Goal: Transaction & Acquisition: Purchase product/service

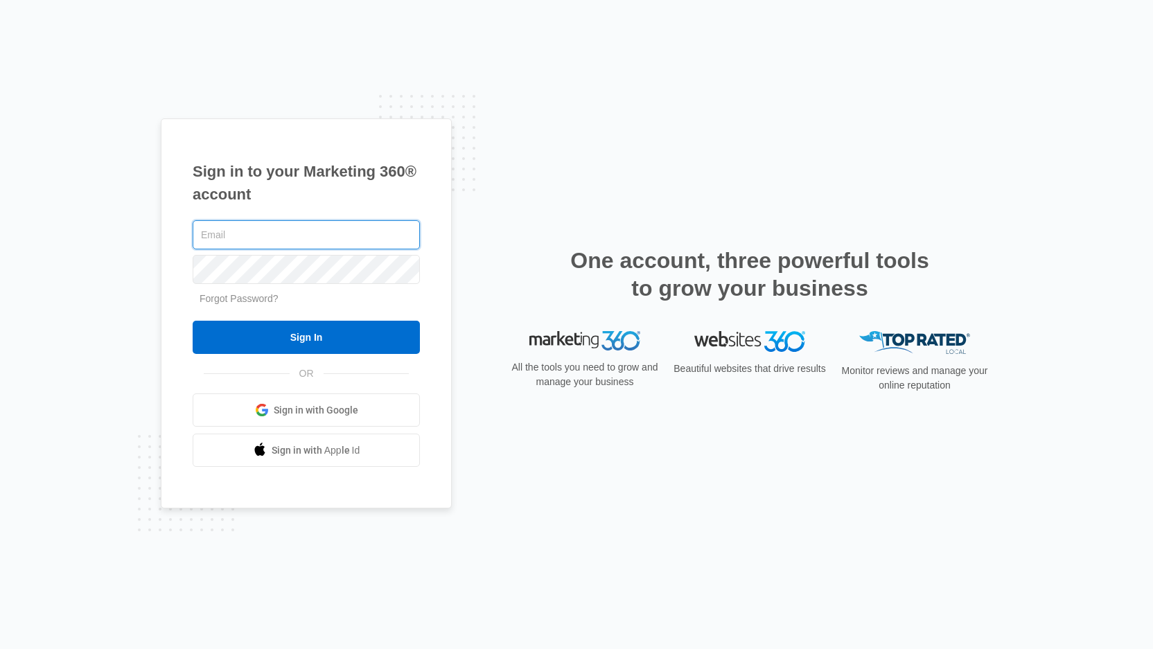
click at [236, 236] on input "text" at bounding box center [306, 234] width 227 height 29
type input "[PERSON_NAME][EMAIL_ADDRESS][PERSON_NAME][DOMAIN_NAME]"
click at [306, 338] on input "Sign In" at bounding box center [306, 337] width 227 height 33
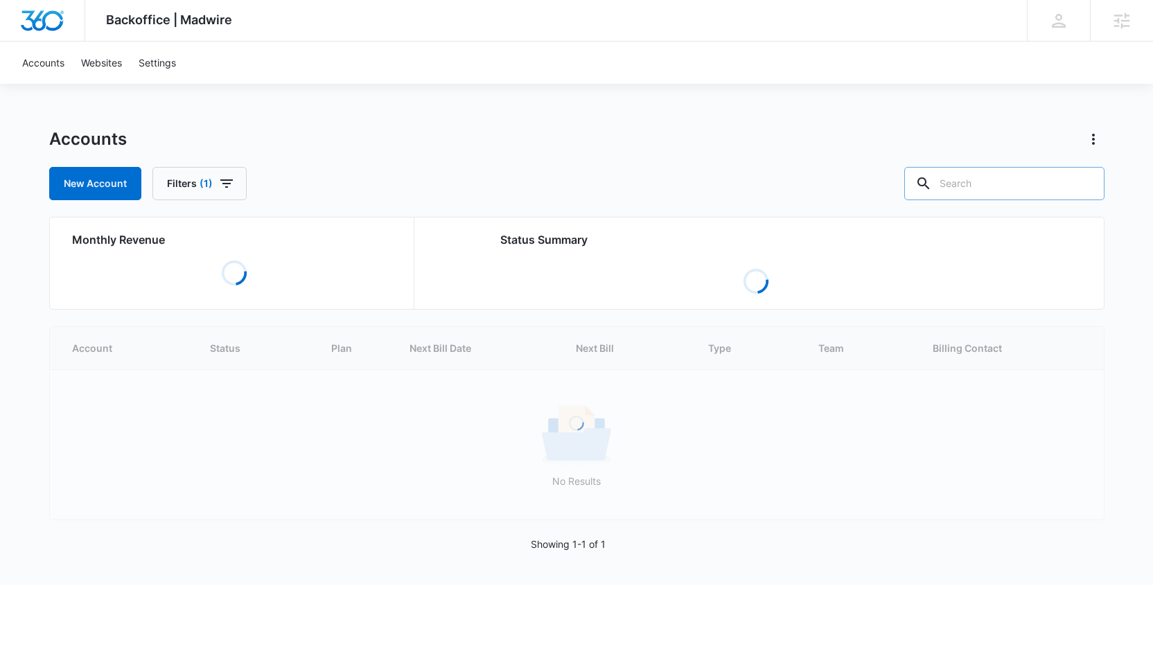
click at [965, 195] on input "text" at bounding box center [1004, 183] width 200 height 33
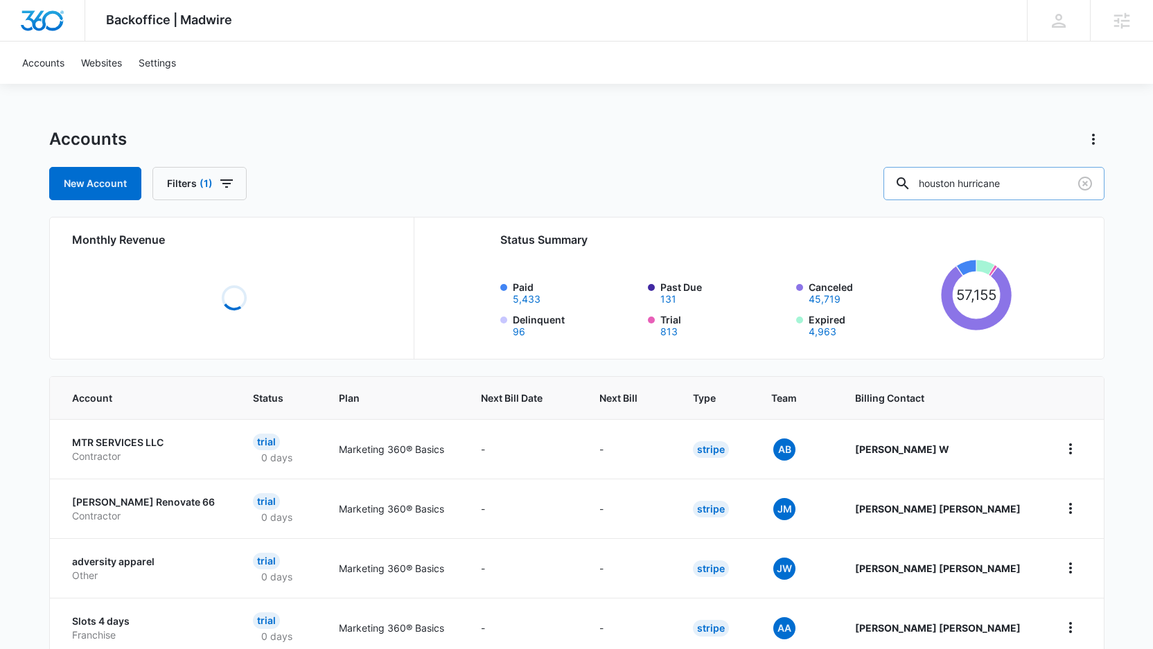
type input "houston hurricane"
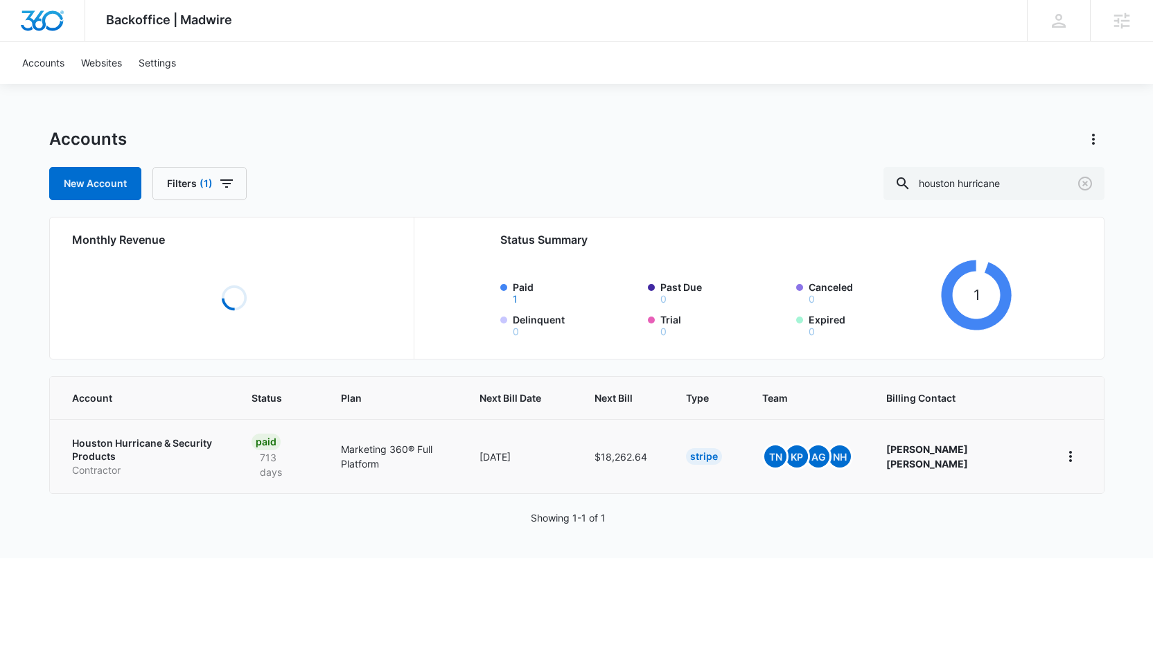
click at [180, 448] on td "Houston Hurricane & Security Products Contractor" at bounding box center [143, 456] width 186 height 74
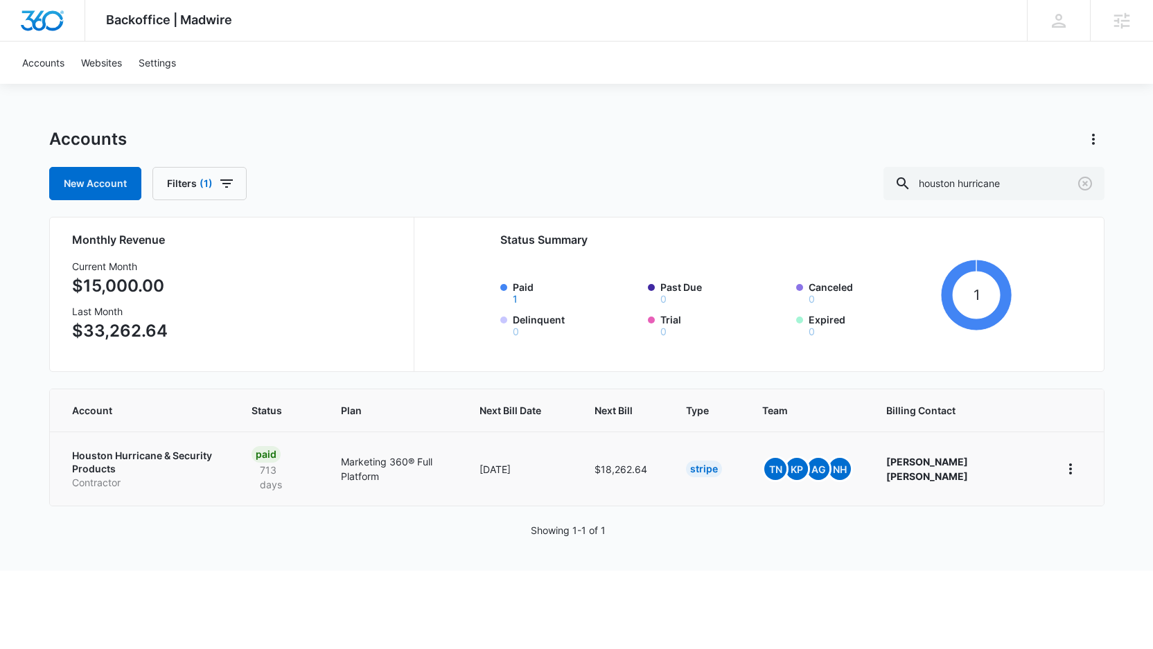
click at [175, 457] on p "Houston Hurricane & Security Products" at bounding box center [145, 462] width 147 height 27
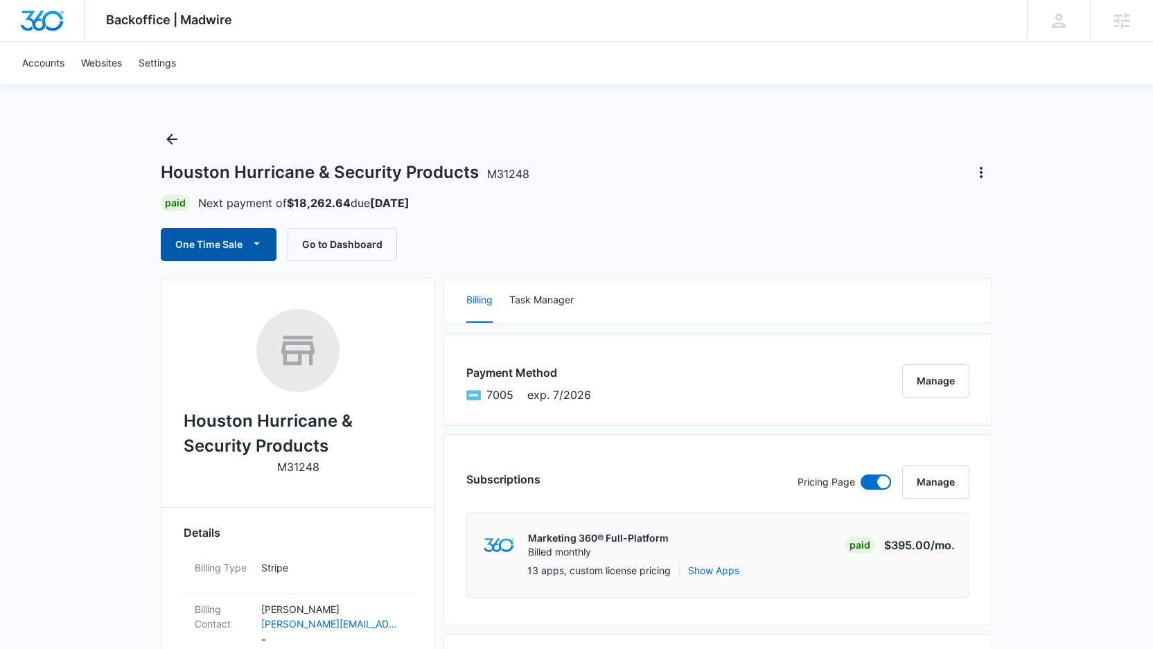
click at [239, 247] on button "One Time Sale" at bounding box center [219, 244] width 116 height 33
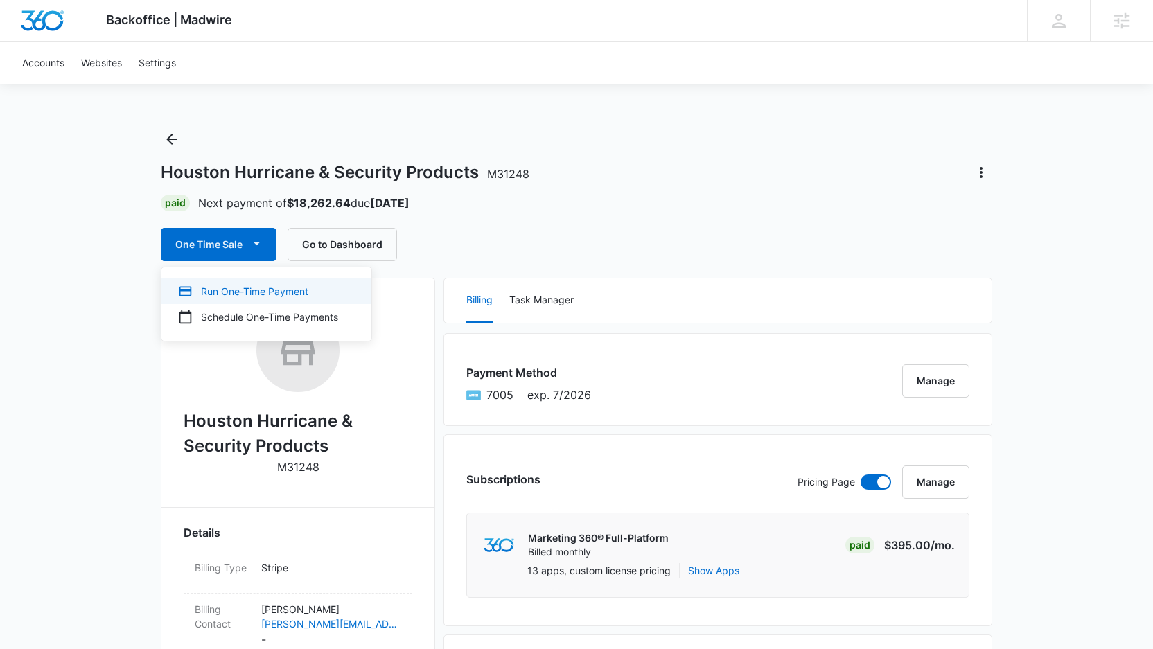
click at [234, 295] on div "Run One-Time Payment" at bounding box center [258, 291] width 160 height 15
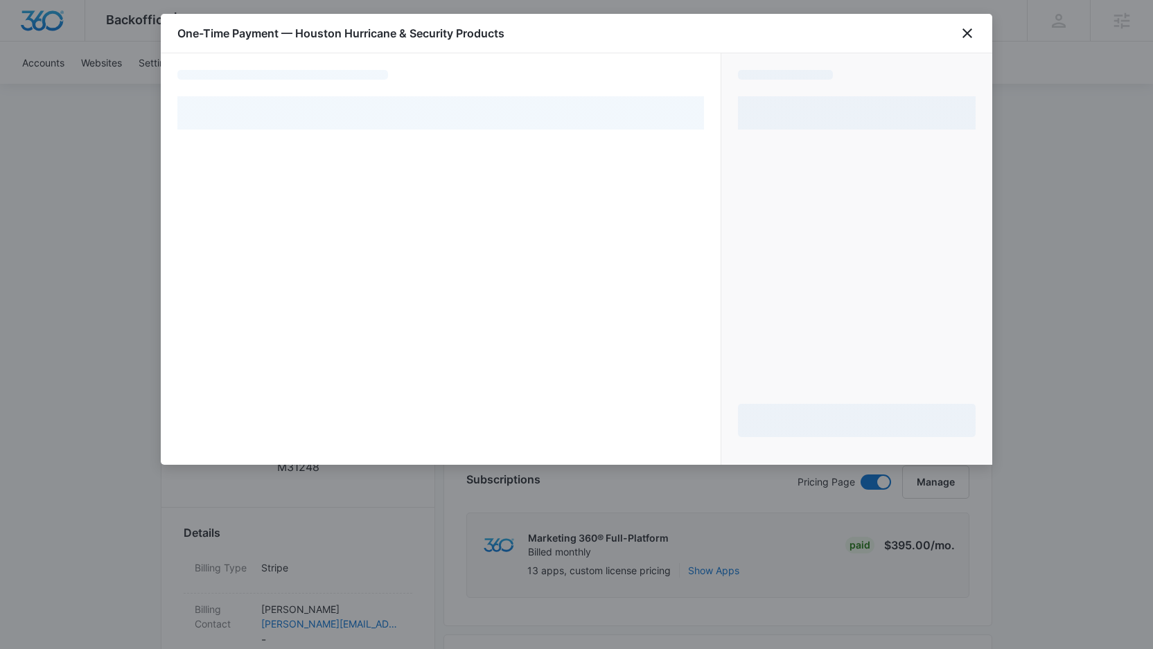
select select "pm_1Lu0wRA4n8RTgNjUaCLJ12RP"
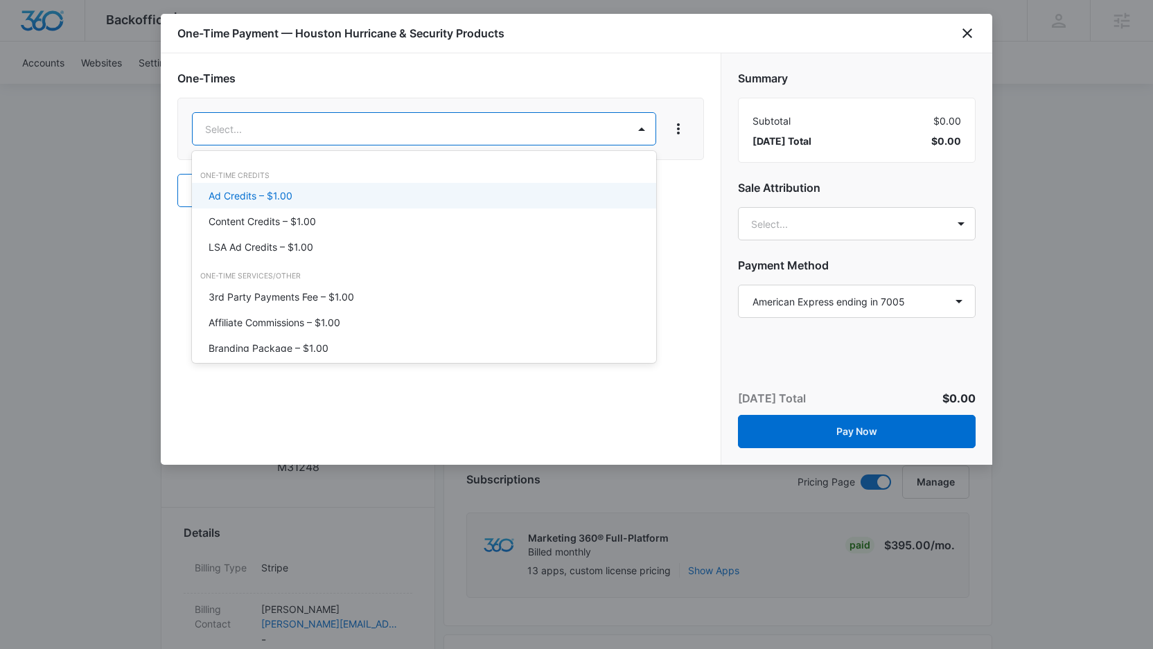
drag, startPoint x: 259, startPoint y: 199, endPoint x: 277, endPoint y: 195, distance: 17.8
click at [259, 199] on p "Ad Credits – $1.00" at bounding box center [251, 196] width 84 height 15
click at [277, 195] on div "One-Times Ad Credits – $1.00, 1 of 29. 29 results available. Use Up and Down to…" at bounding box center [440, 138] width 527 height 137
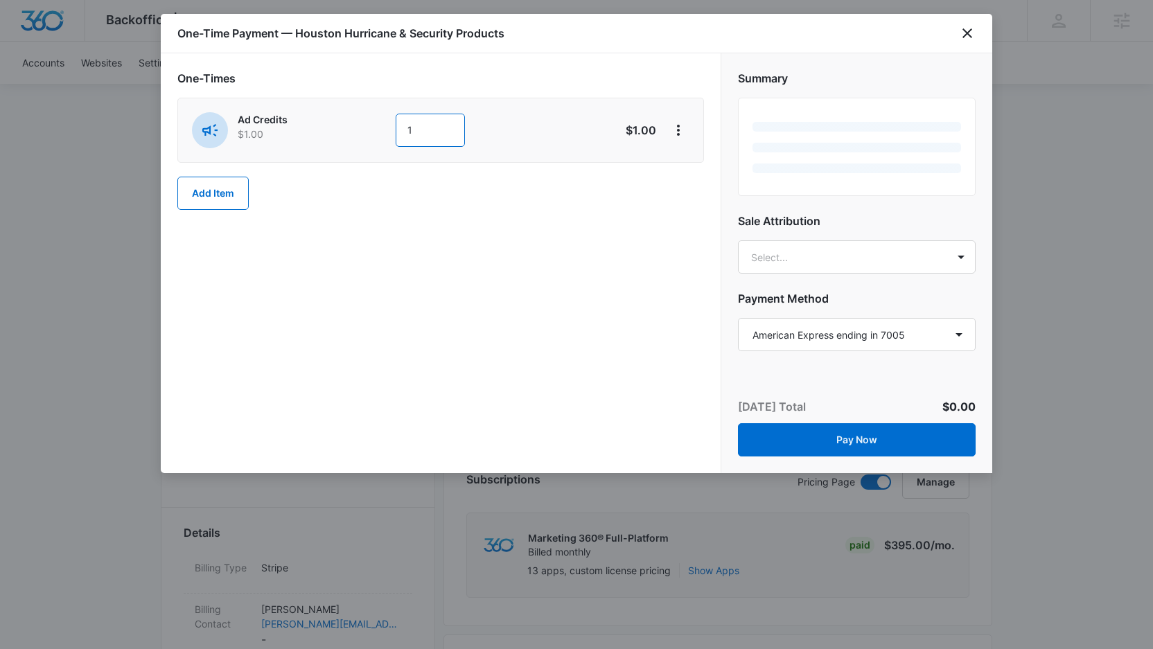
click at [440, 132] on input "1" at bounding box center [430, 130] width 69 height 33
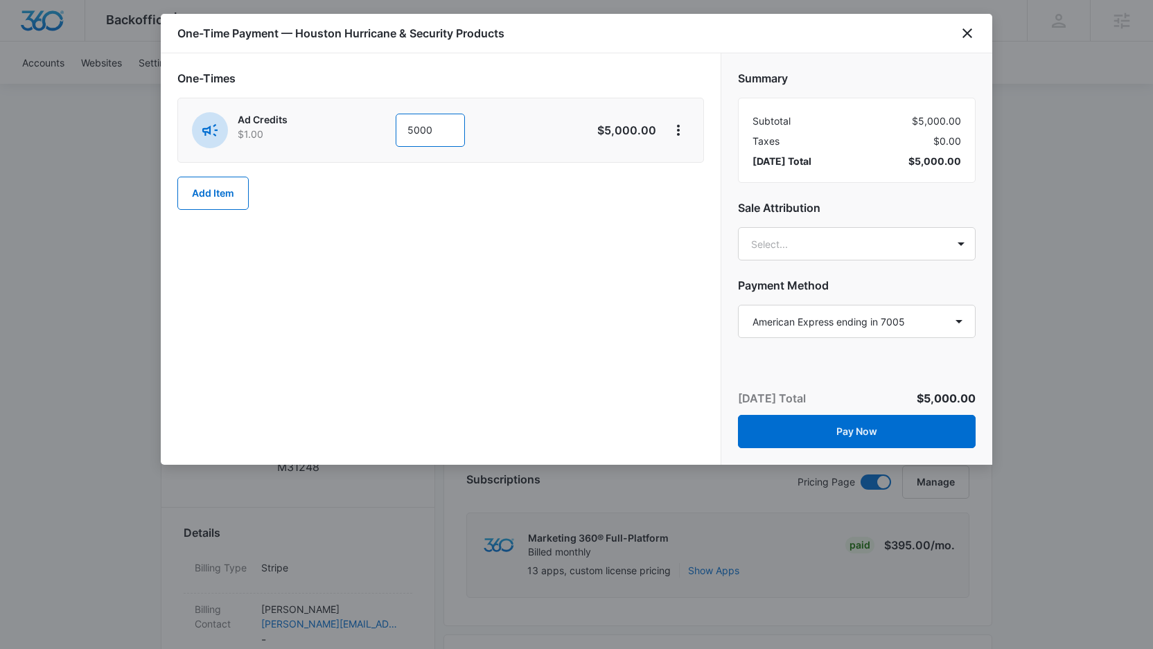
type input "5000"
drag, startPoint x: 487, startPoint y: 269, endPoint x: 789, endPoint y: 273, distance: 302.2
click at [504, 269] on div "One-Times Ad Credits $1.00 5000 $5,000.00 Add Item" at bounding box center [441, 259] width 560 height 412
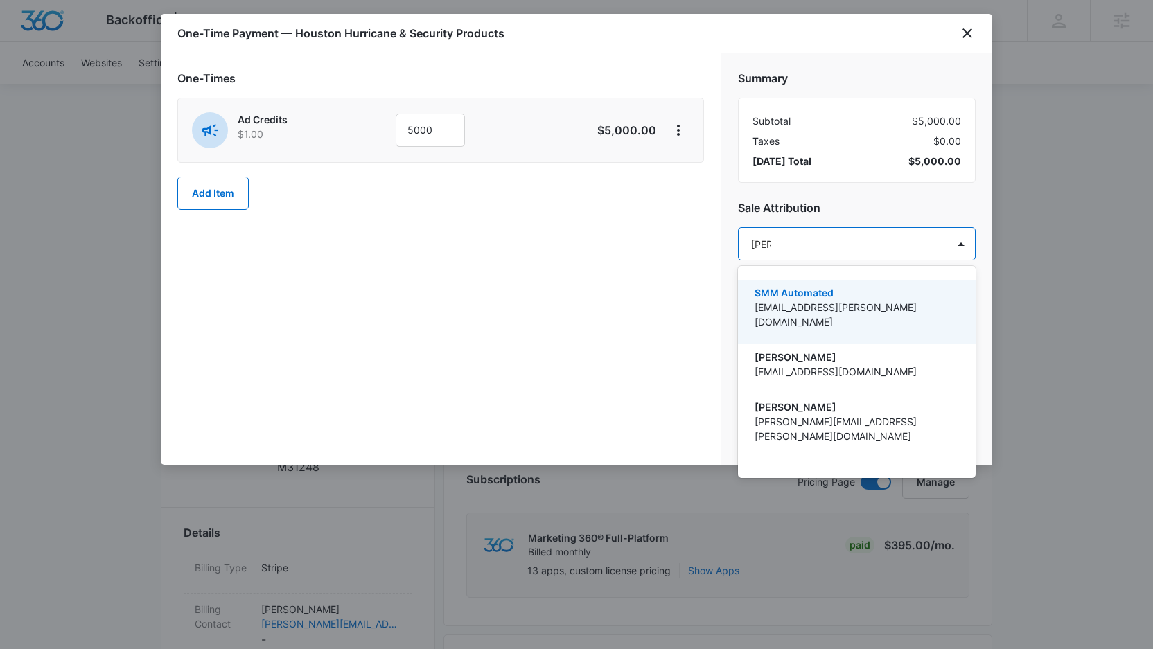
type input "tomm"
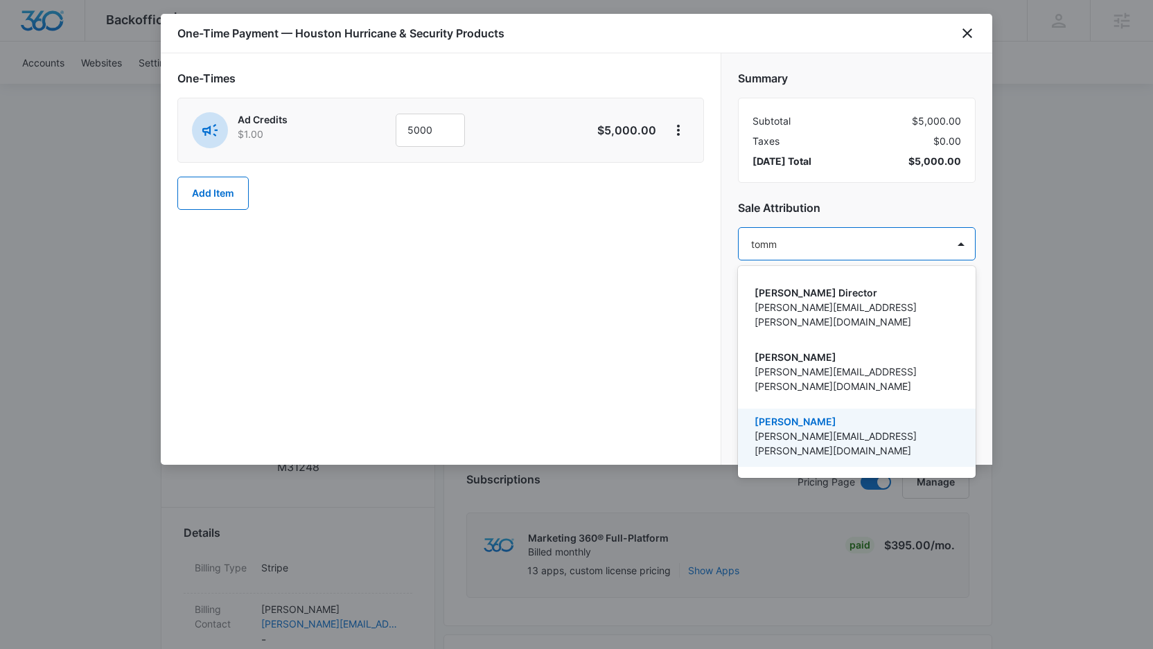
click at [803, 414] on p "[PERSON_NAME]" at bounding box center [856, 421] width 202 height 15
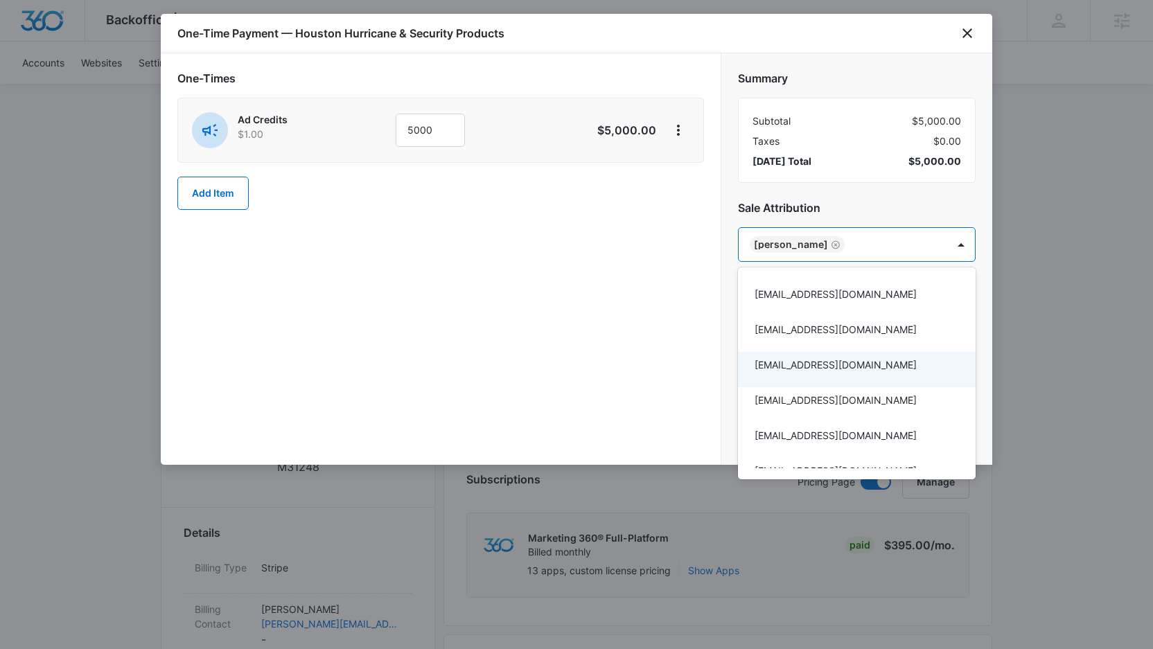
drag, startPoint x: 654, startPoint y: 309, endPoint x: 647, endPoint y: 309, distance: 7.6
click at [654, 309] on div at bounding box center [576, 324] width 1153 height 649
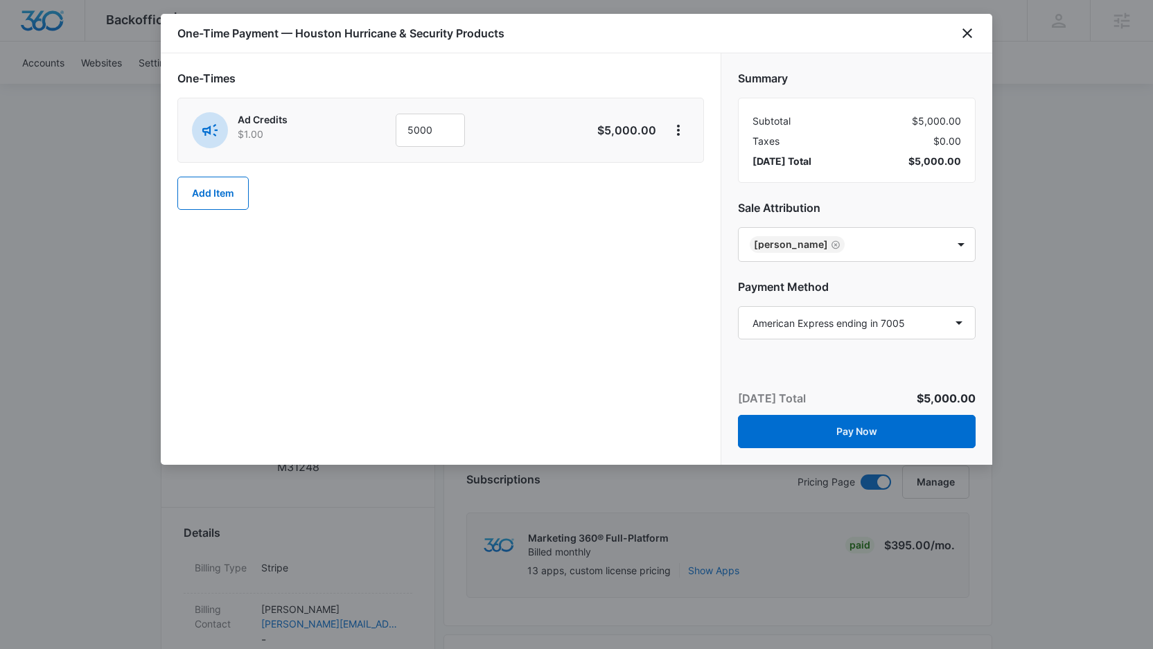
click at [907, 438] on button "Pay Now" at bounding box center [857, 431] width 238 height 33
